Goal: Check status: Check status

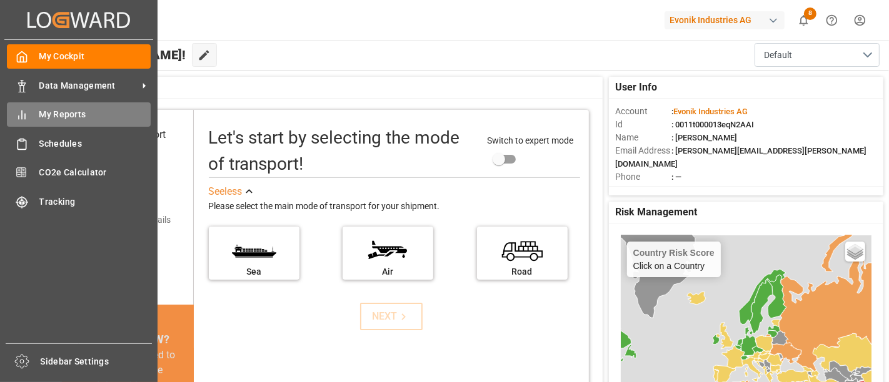
click at [65, 115] on span "My Reports" at bounding box center [95, 114] width 112 height 13
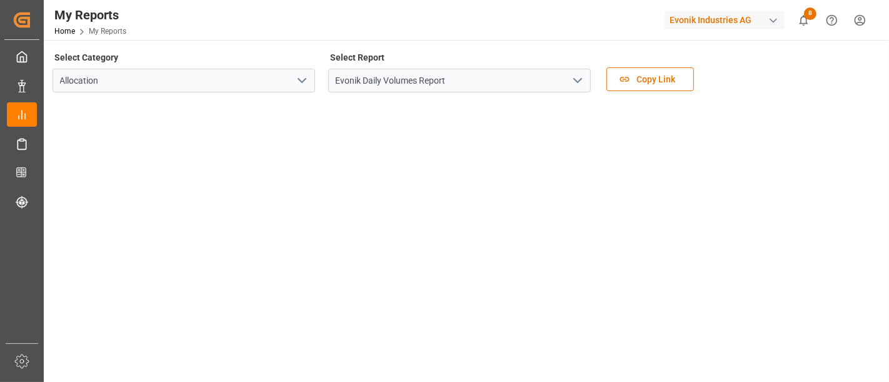
click at [579, 80] on polyline "open menu" at bounding box center [577, 81] width 7 height 4
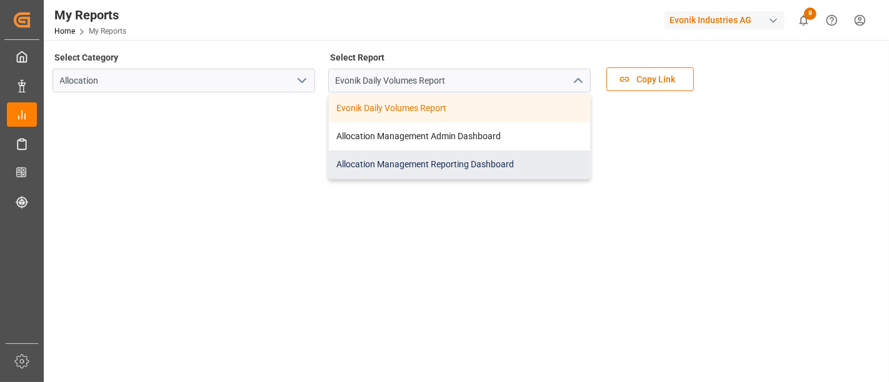
click at [414, 163] on div "Allocation Management Reporting Dashboard" at bounding box center [459, 165] width 261 height 28
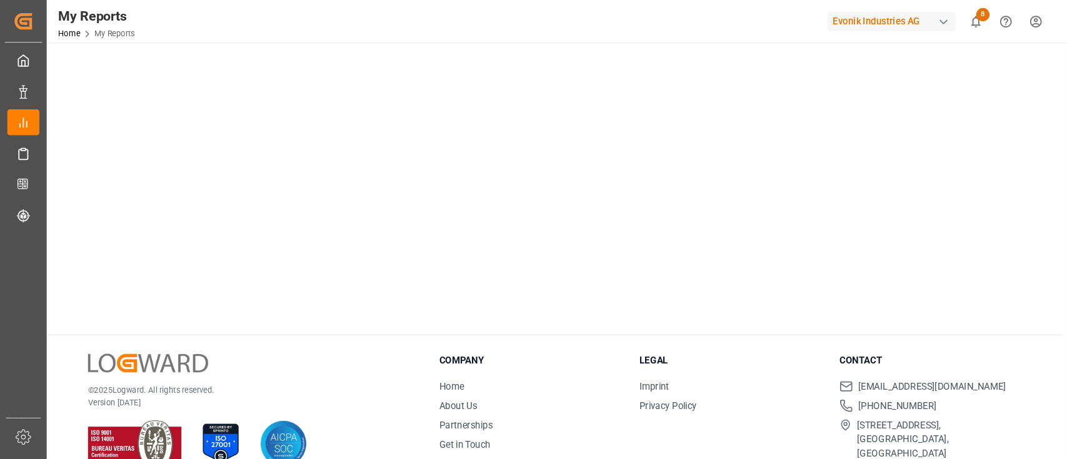
scroll to position [295, 0]
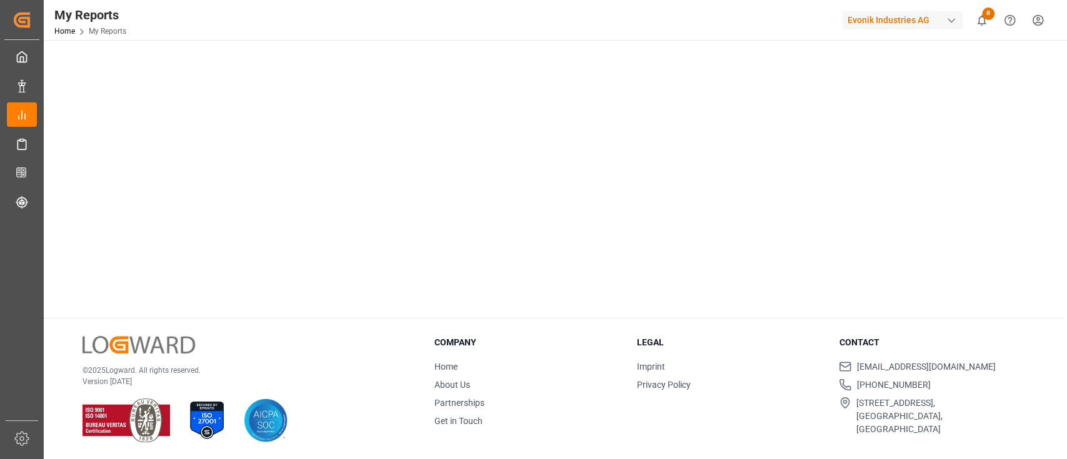
drag, startPoint x: 877, startPoint y: 1, endPoint x: 44, endPoint y: 226, distance: 863.0
click at [44, 226] on div "Created by potrace 1.15, written by Peter Selinger 2001-2017 Created by potrace…" at bounding box center [533, 229] width 1067 height 459
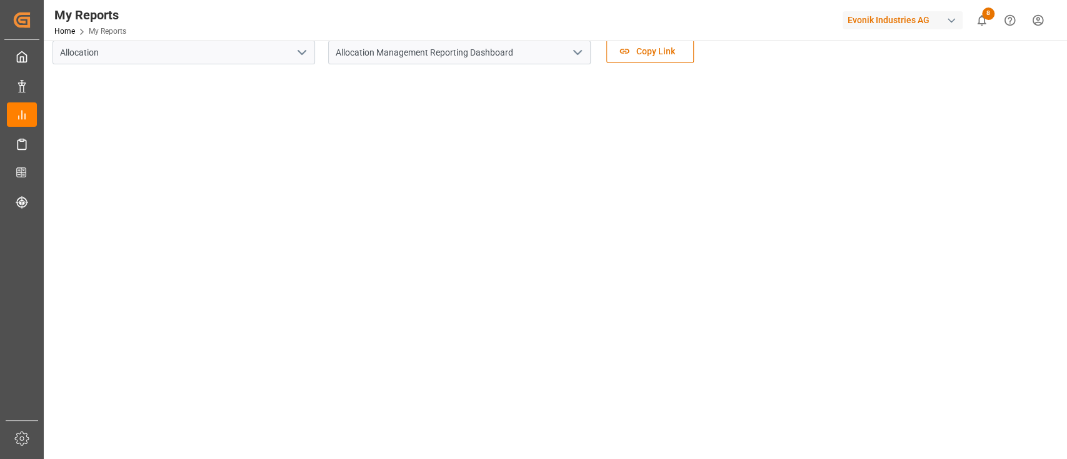
scroll to position [0, 0]
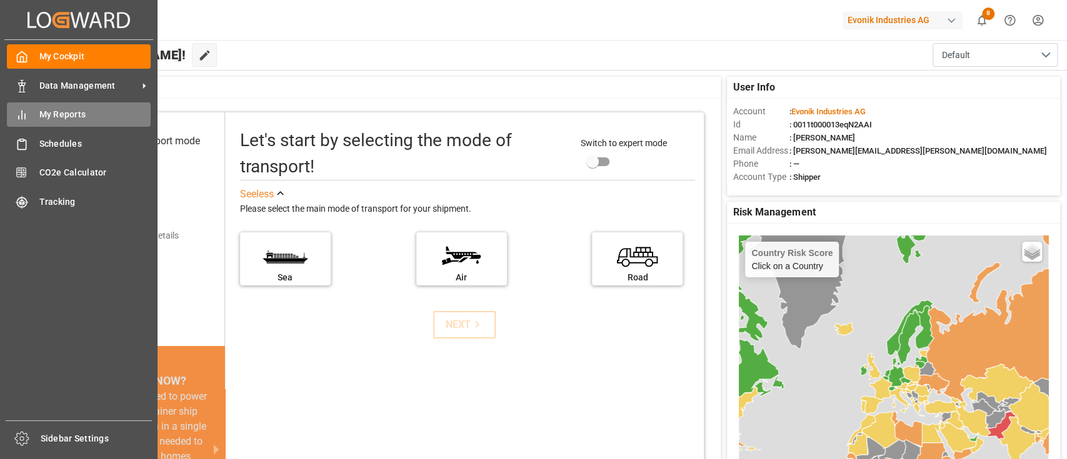
click at [69, 121] on span "My Reports" at bounding box center [95, 114] width 112 height 13
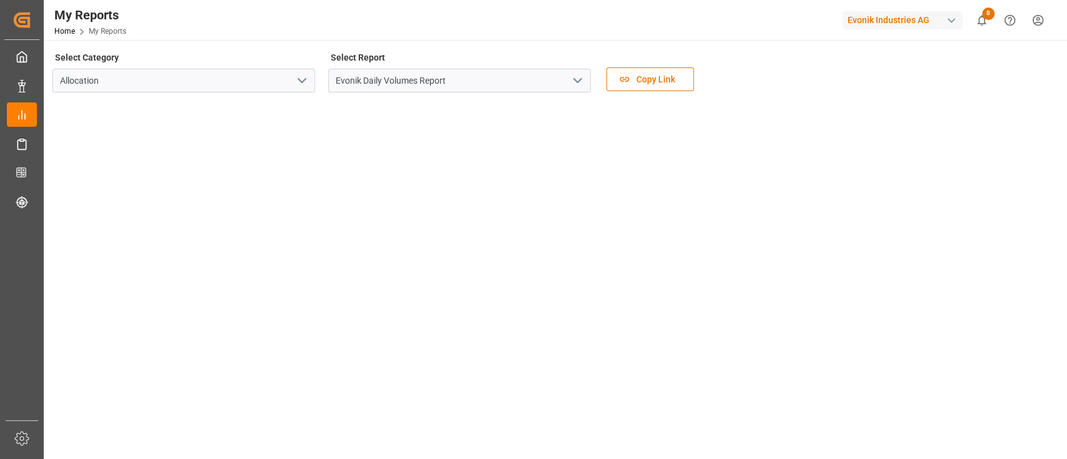
click at [579, 81] on polyline "open menu" at bounding box center [577, 81] width 7 height 4
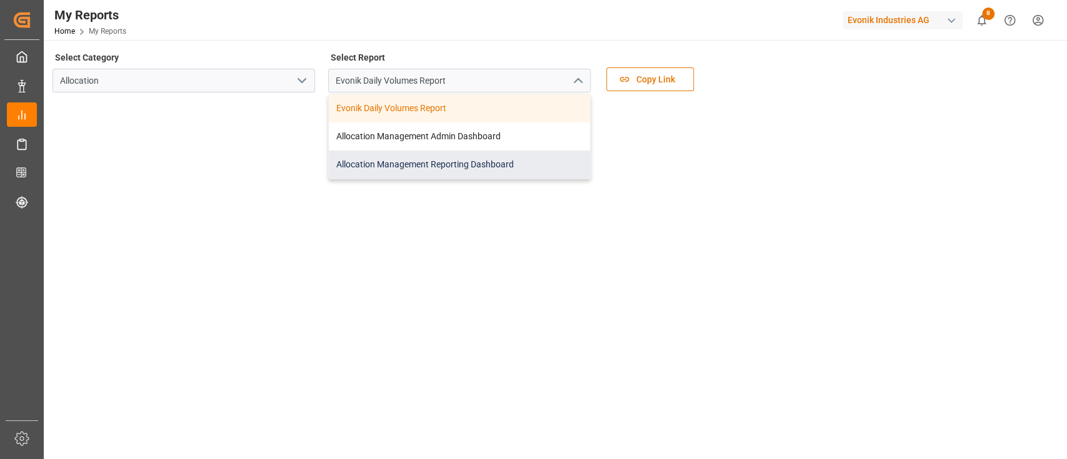
click at [498, 159] on div "Allocation Management Reporting Dashboard" at bounding box center [459, 165] width 261 height 28
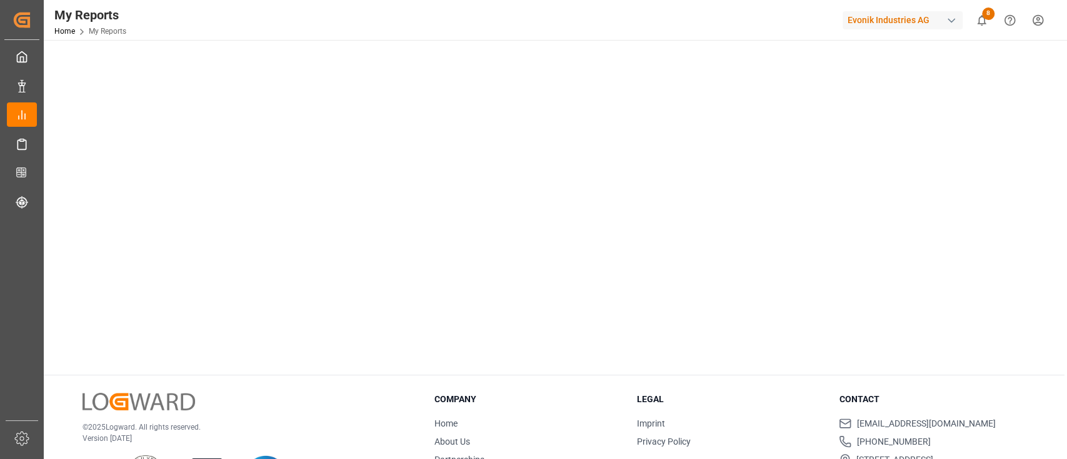
scroll to position [295, 0]
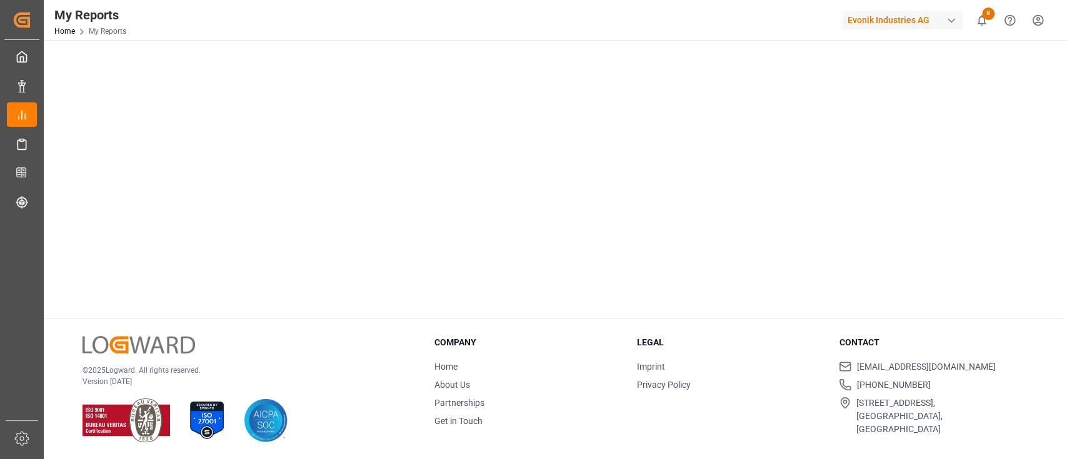
click at [70, 322] on div "© 2025 Logward. All rights reserved. Version [DATE] Company Home About Us Partn…" at bounding box center [554, 390] width 1021 height 142
